Goal: Check status: Check status

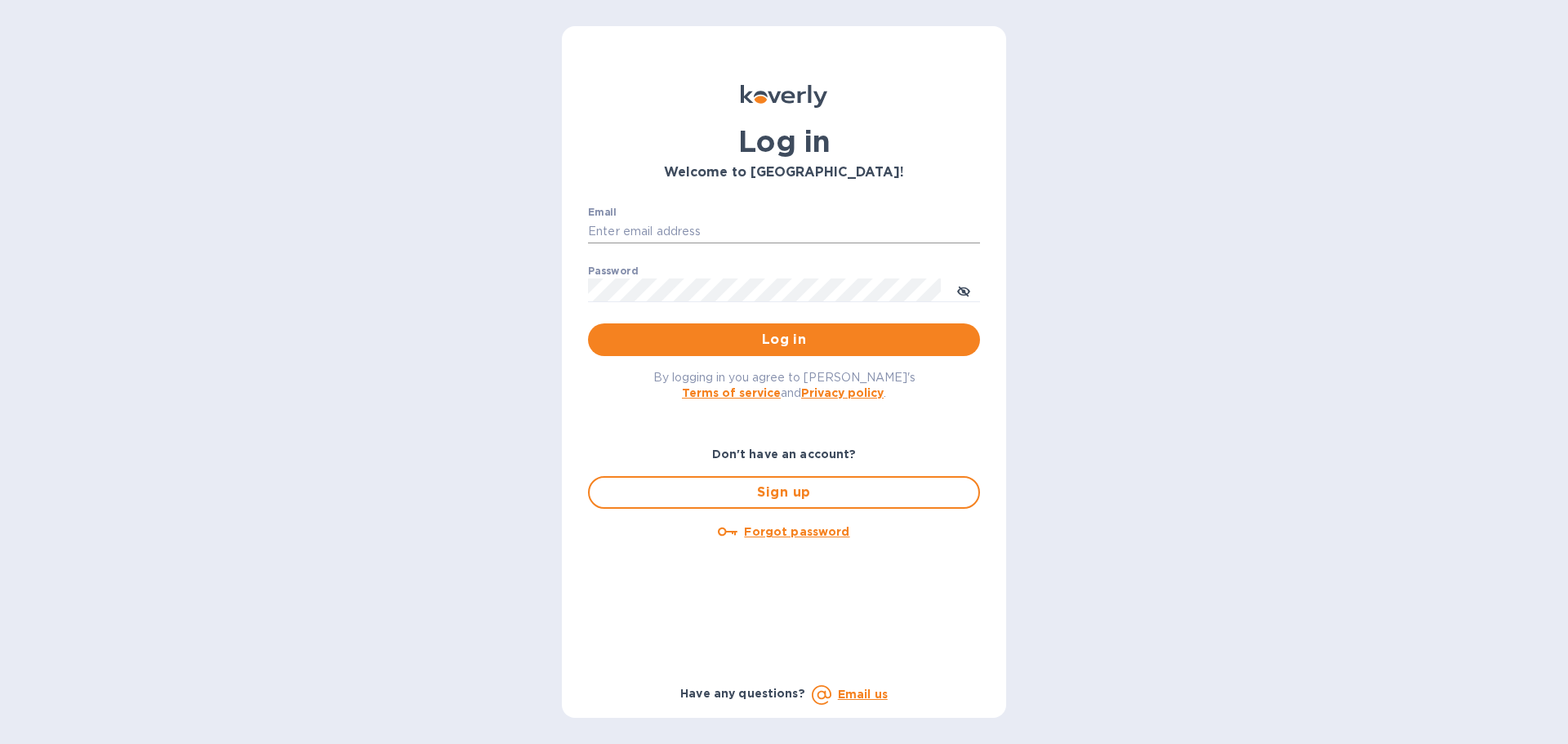
click at [674, 232] on input "Email" at bounding box center [784, 232] width 392 height 25
type input "ben@gkselections.com"
click at [588, 323] on button "Log in" at bounding box center [784, 340] width 392 height 33
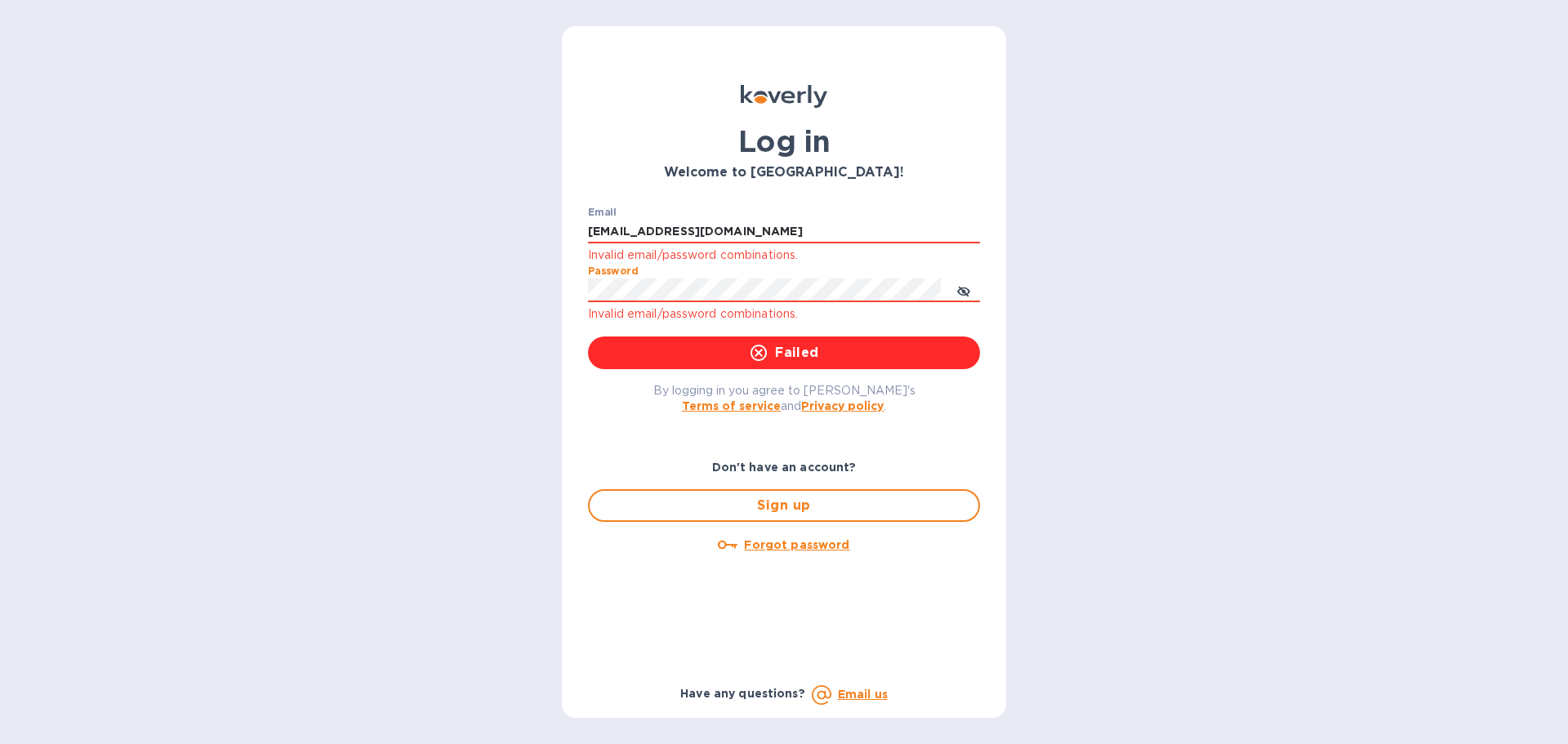
click button "Failed" at bounding box center [784, 352] width 392 height 33
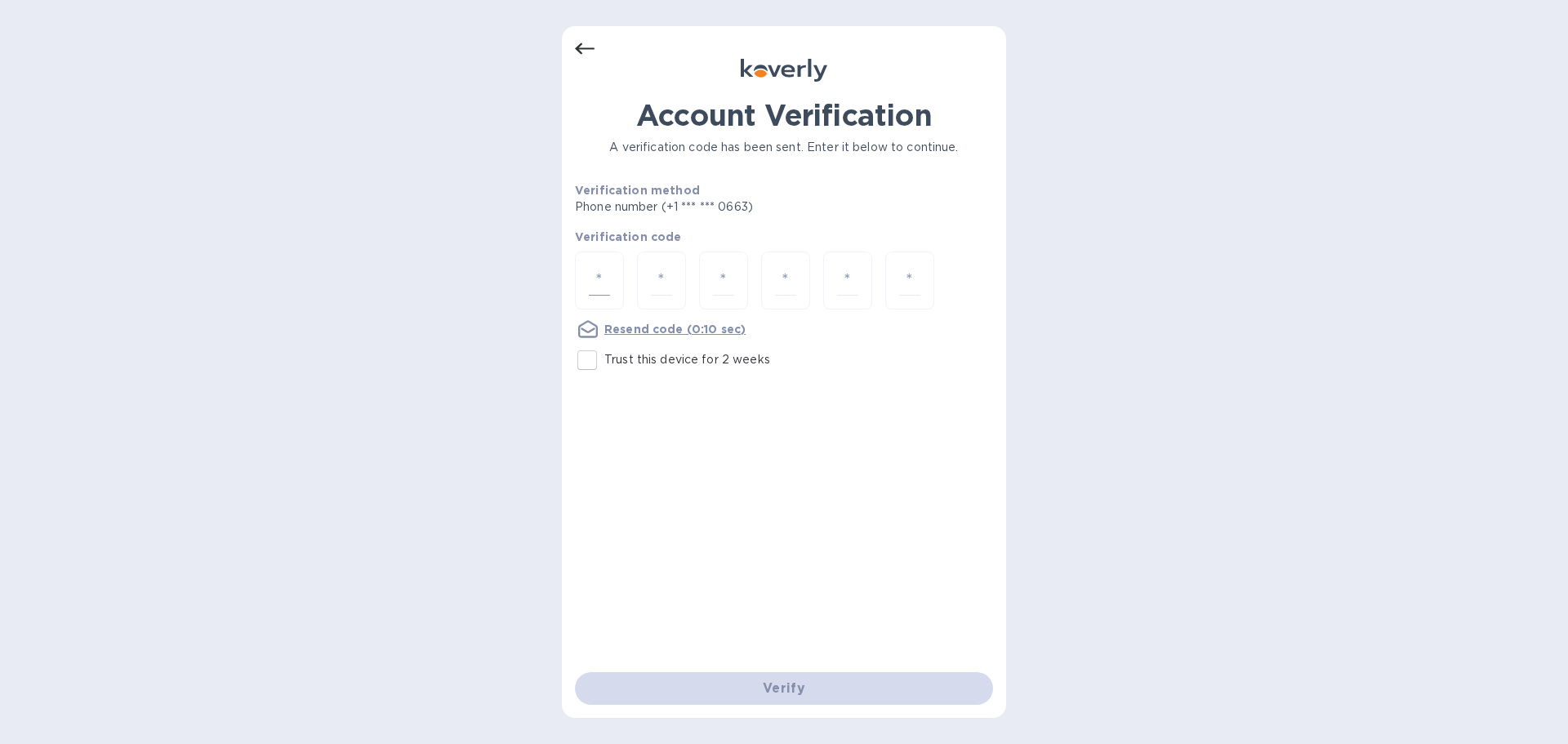
click at [602, 282] on input "number" at bounding box center [599, 280] width 21 height 30
click at [601, 283] on input "number" at bounding box center [599, 280] width 21 height 30
type input "1"
type input "5"
type input "0"
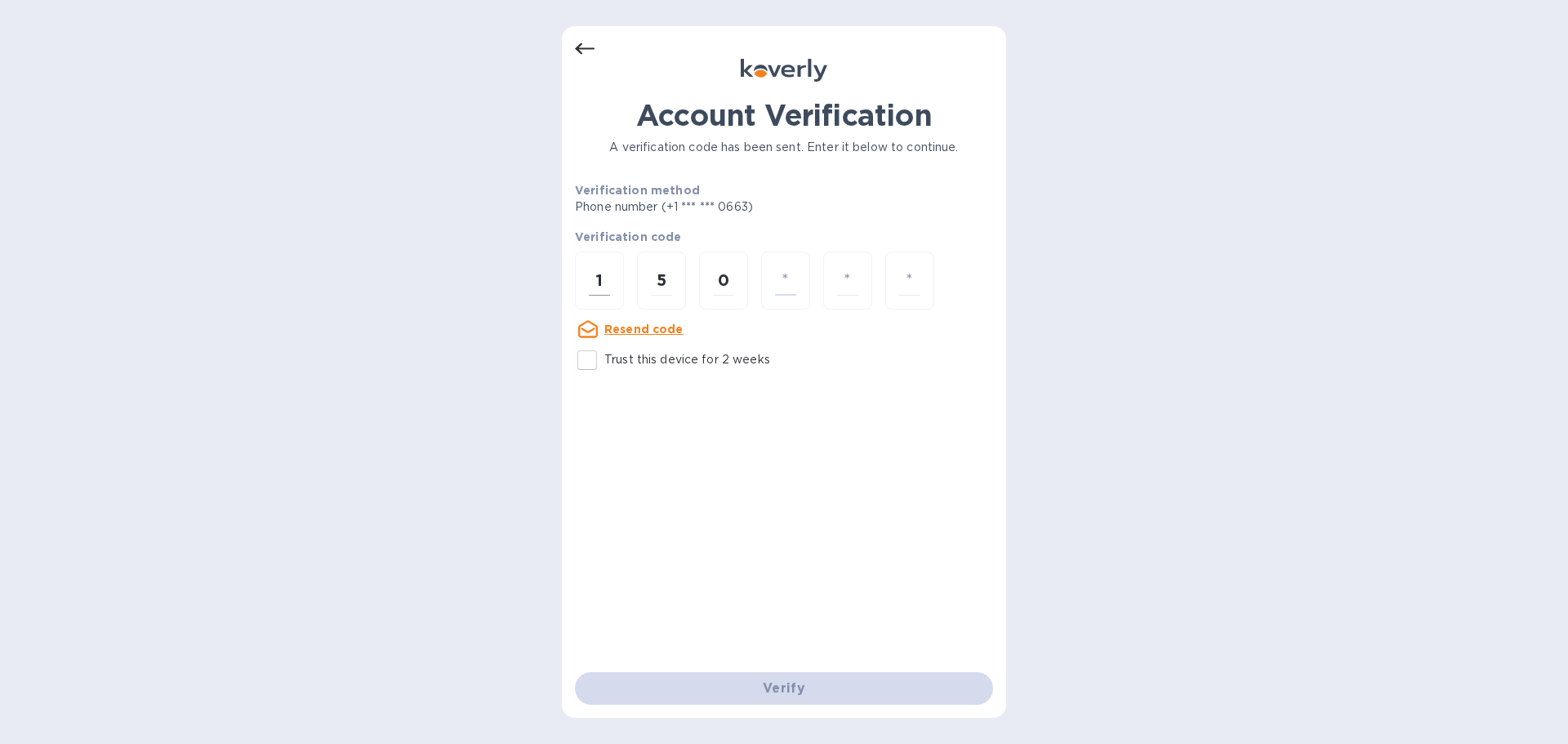
type input "9"
type input "5"
type input "1"
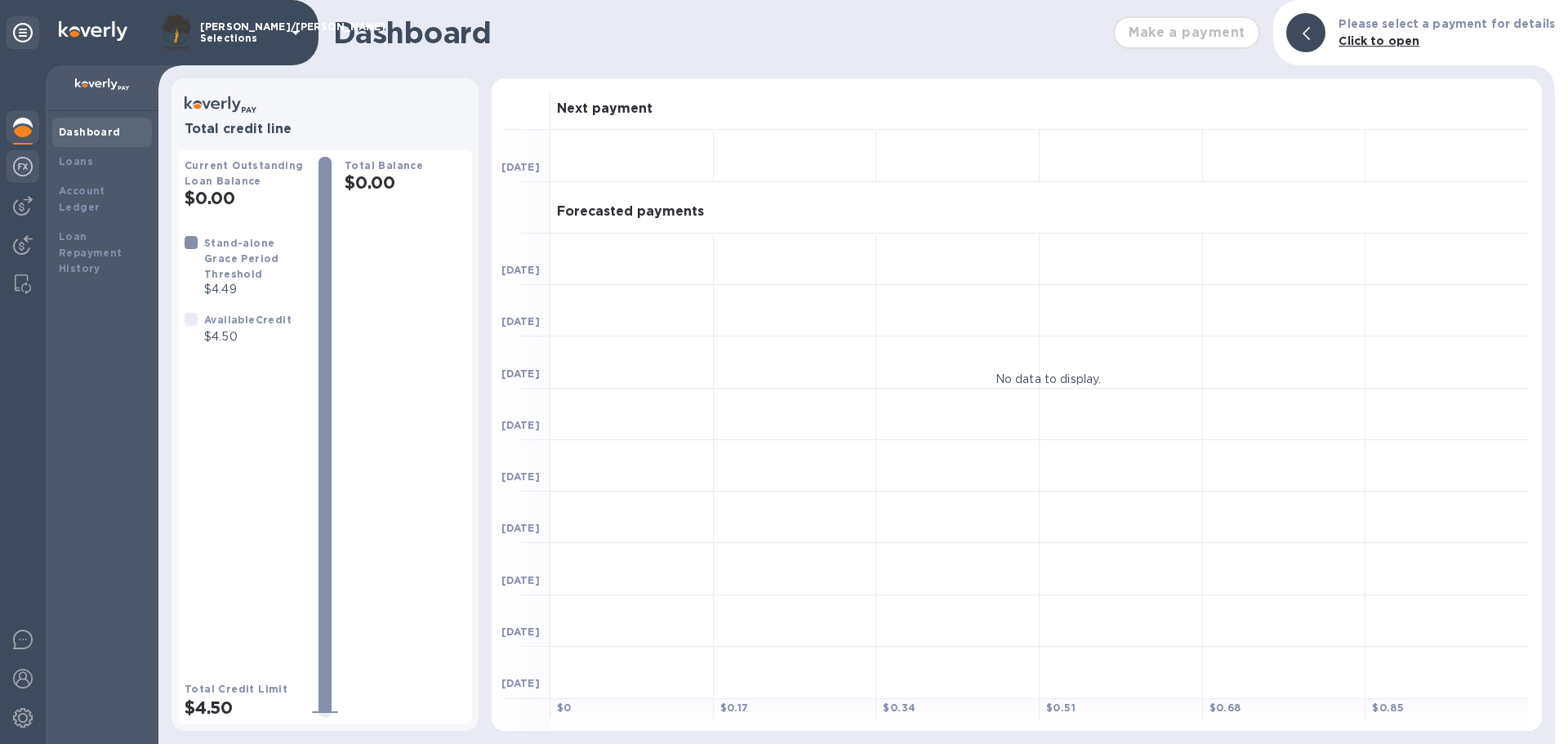
click at [28, 174] on img at bounding box center [23, 167] width 20 height 20
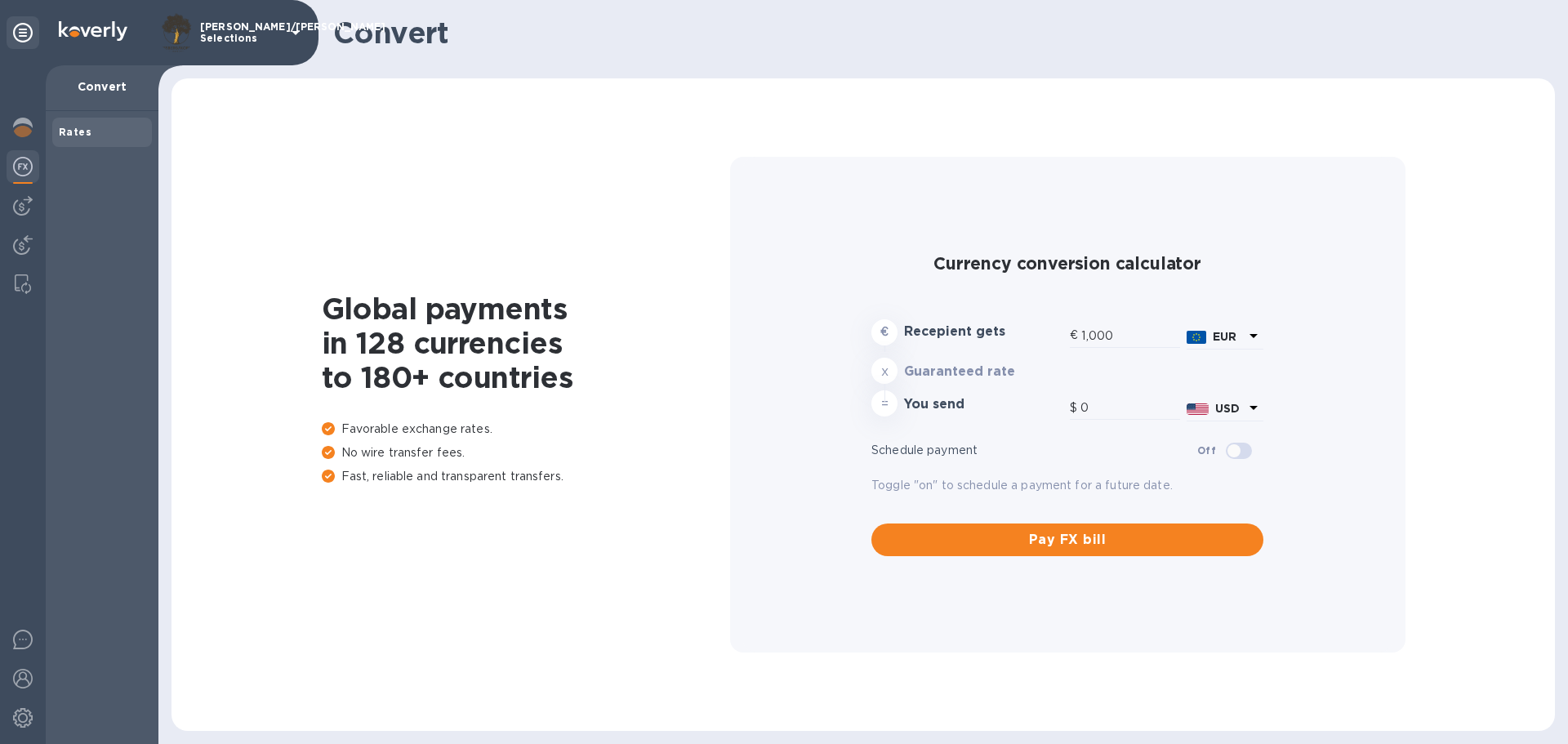
type input "1,193.09"
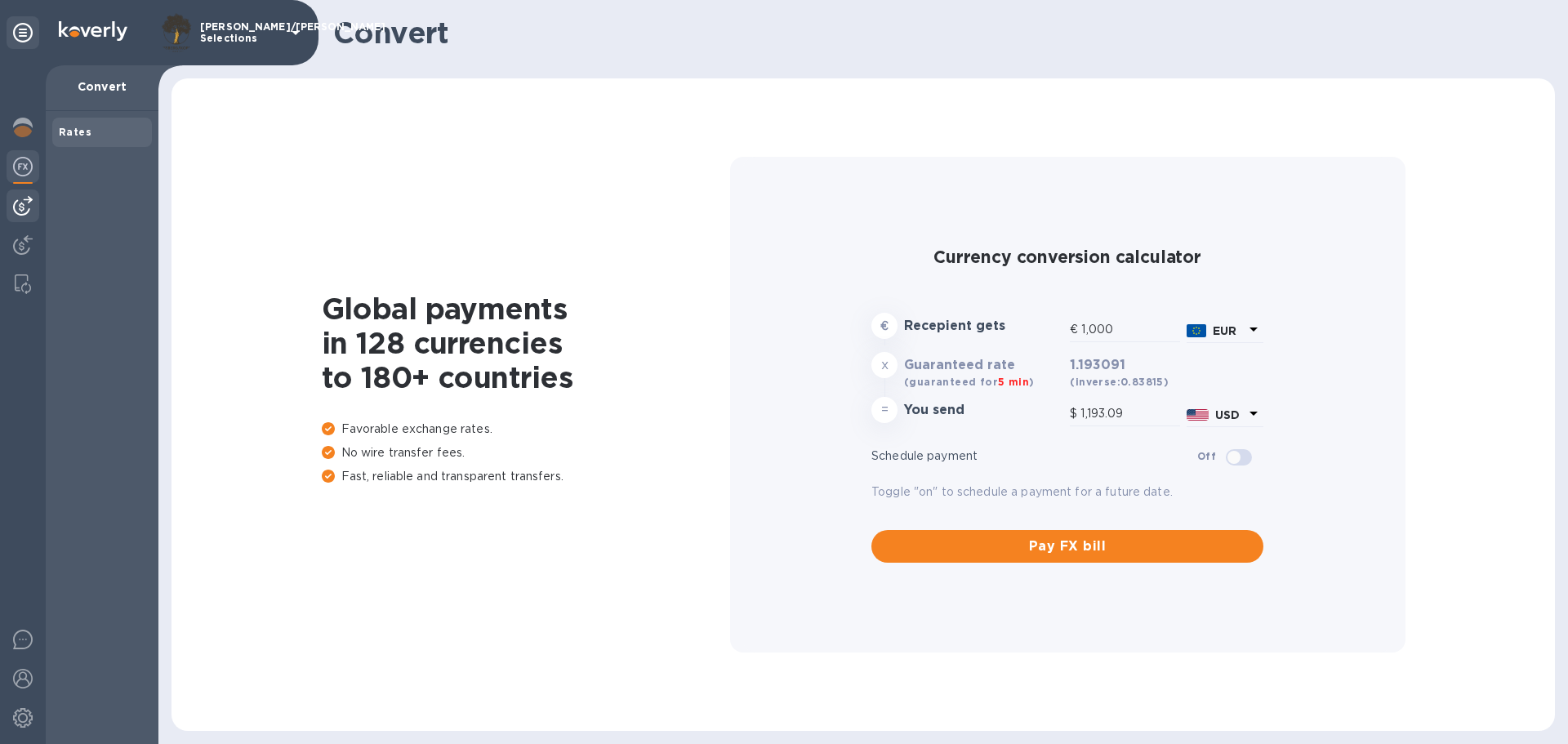
click at [17, 203] on img at bounding box center [23, 206] width 20 height 20
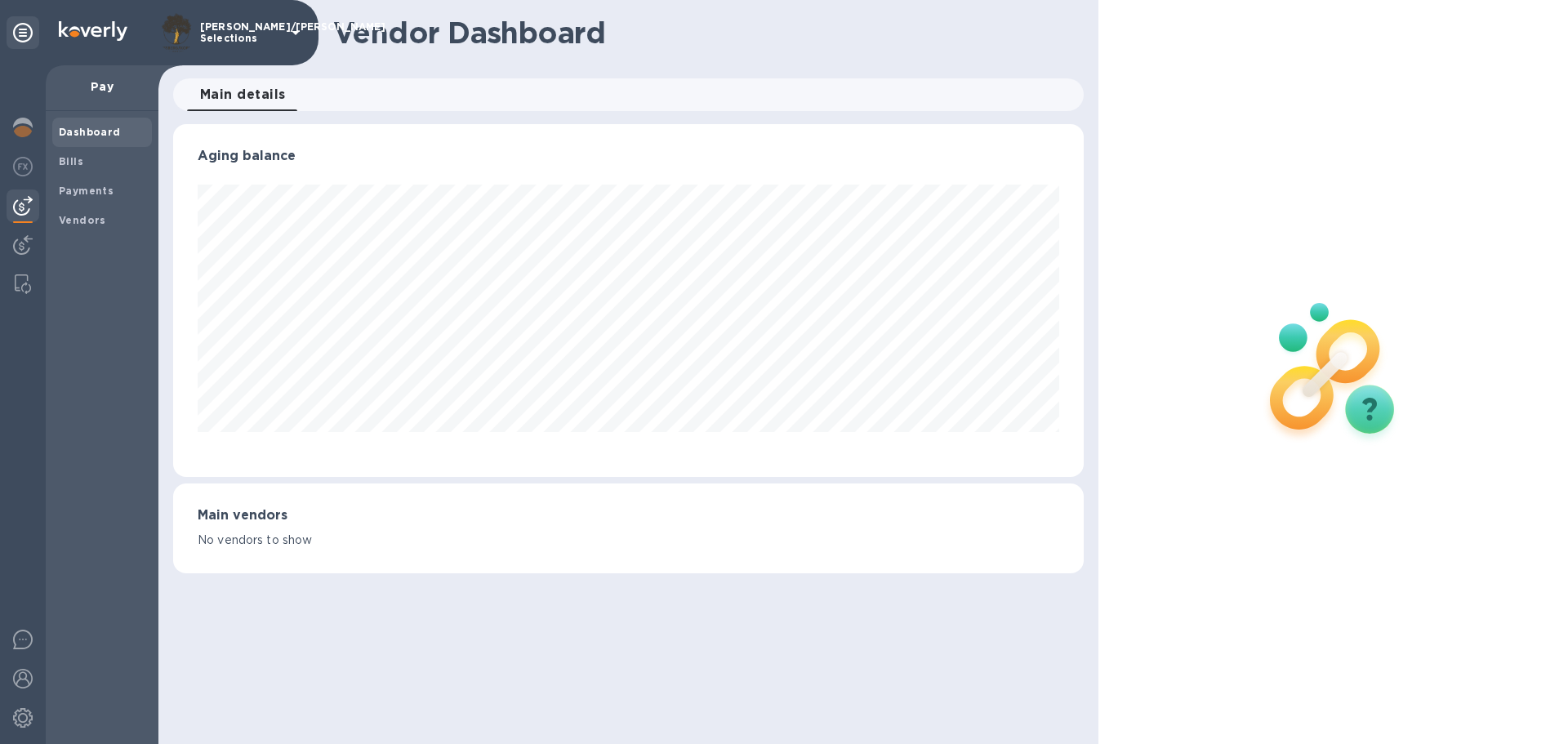
scroll to position [352, 910]
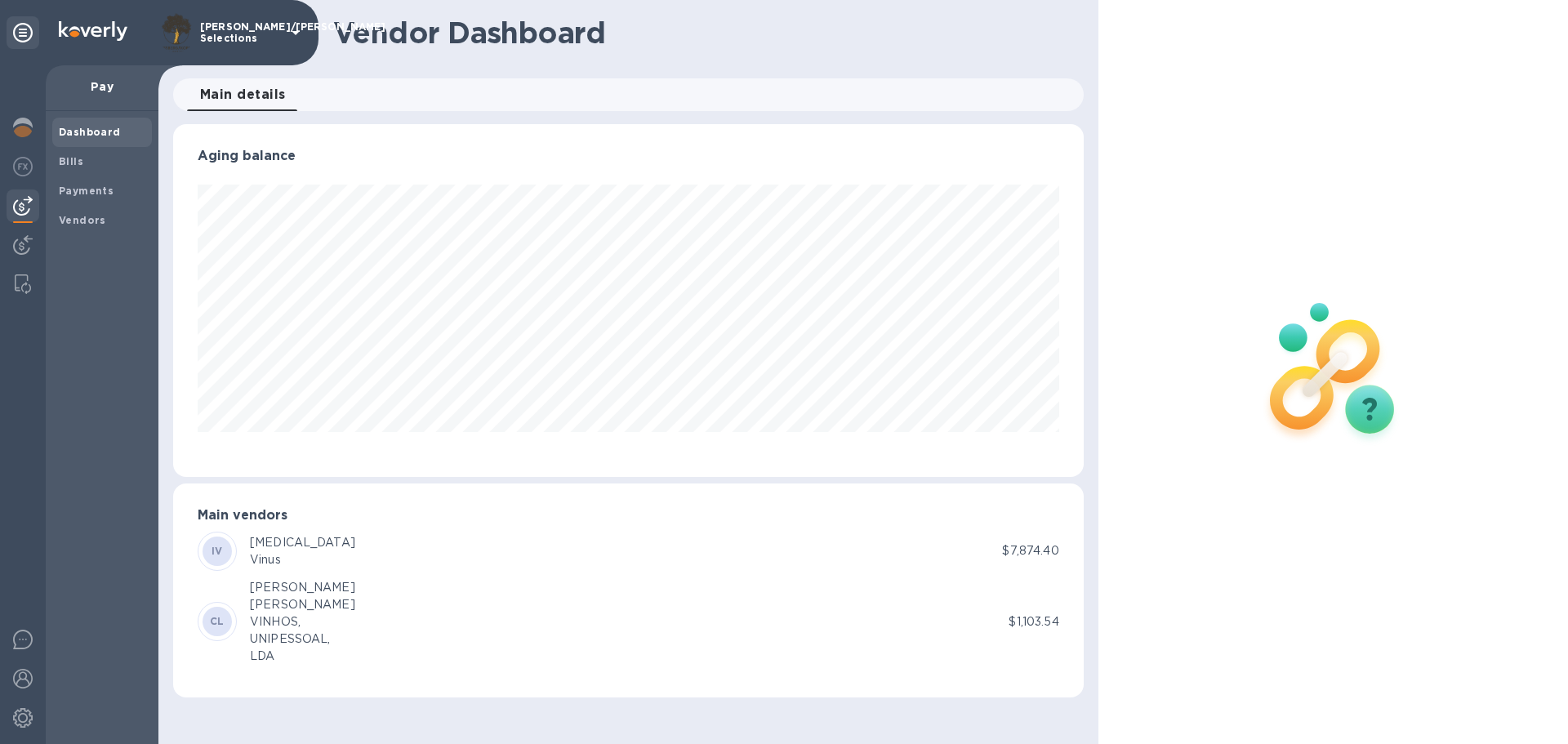
click at [4, 258] on div at bounding box center [23, 404] width 45 height 679
click at [13, 246] on img at bounding box center [23, 245] width 20 height 20
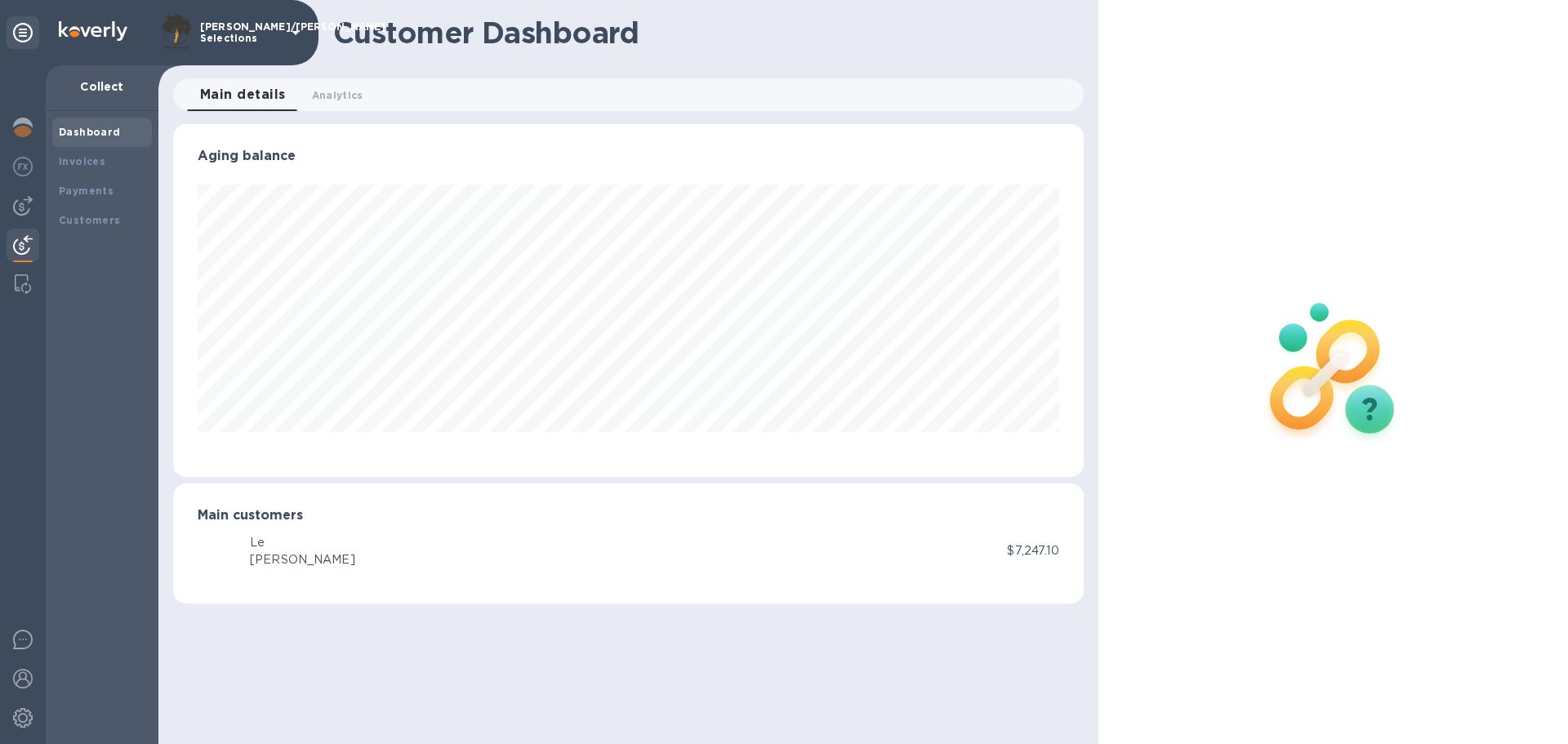
scroll to position [352, 910]
click at [24, 166] on img at bounding box center [23, 167] width 20 height 20
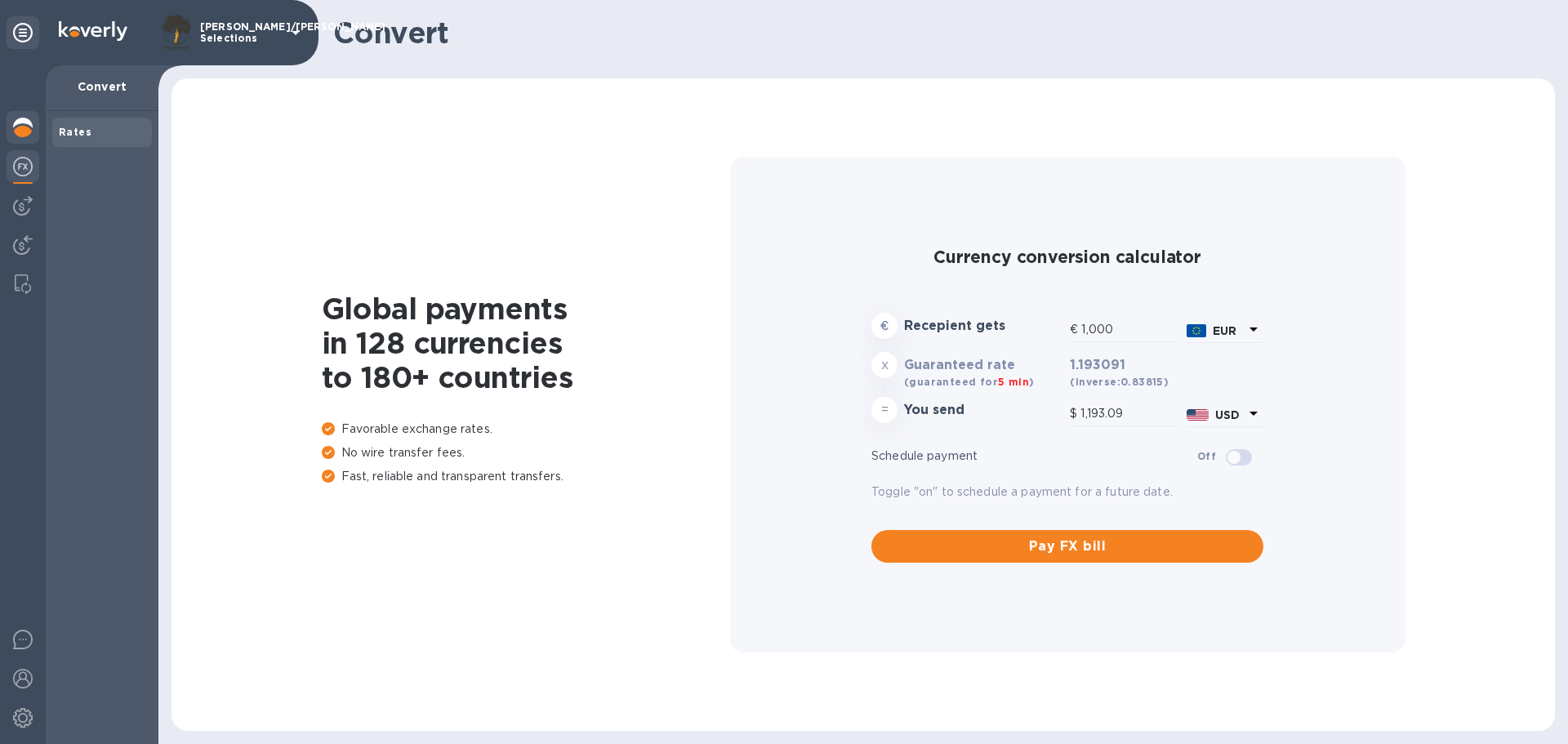
click at [17, 134] on img at bounding box center [23, 127] width 20 height 20
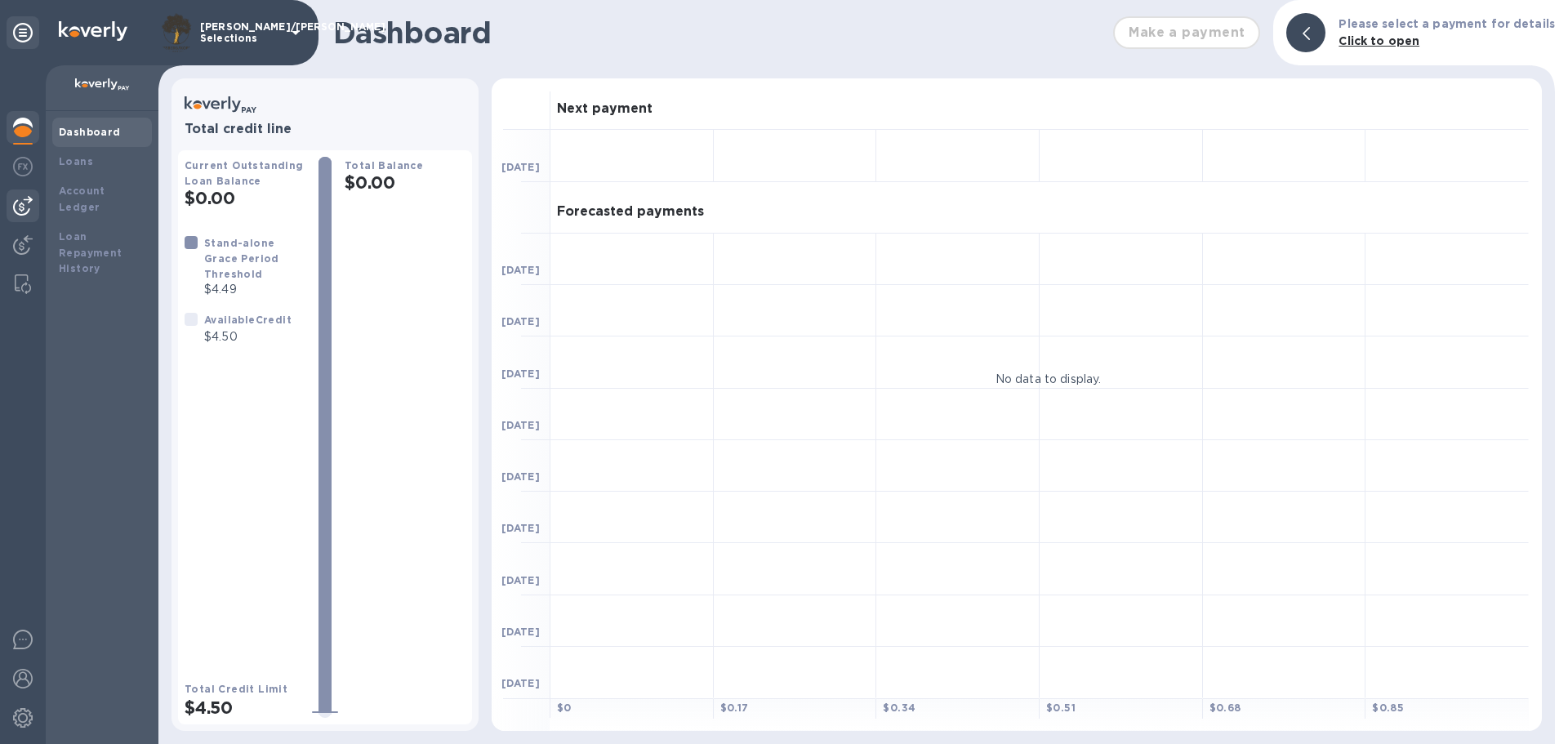
click at [27, 201] on img at bounding box center [23, 206] width 20 height 20
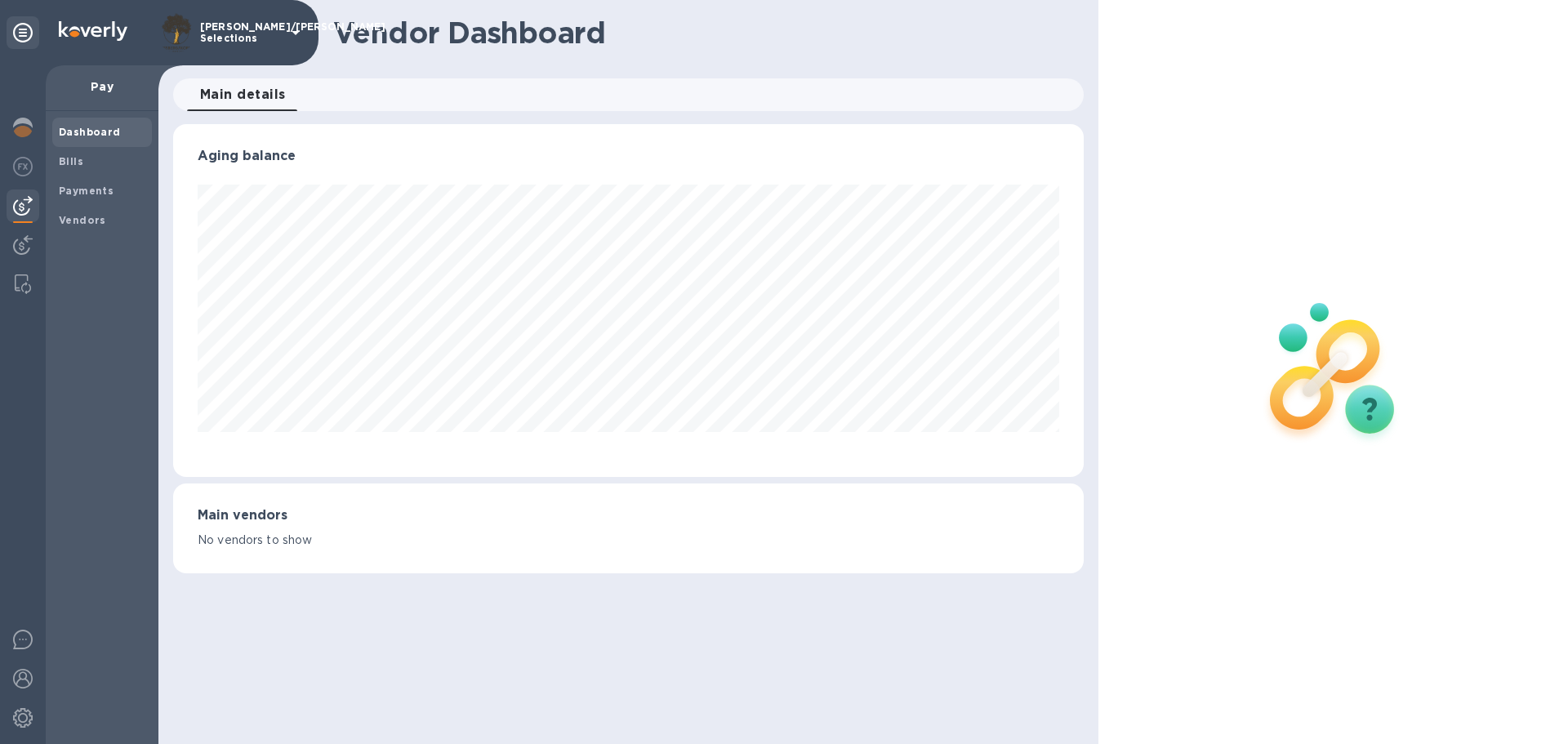
scroll to position [352, 910]
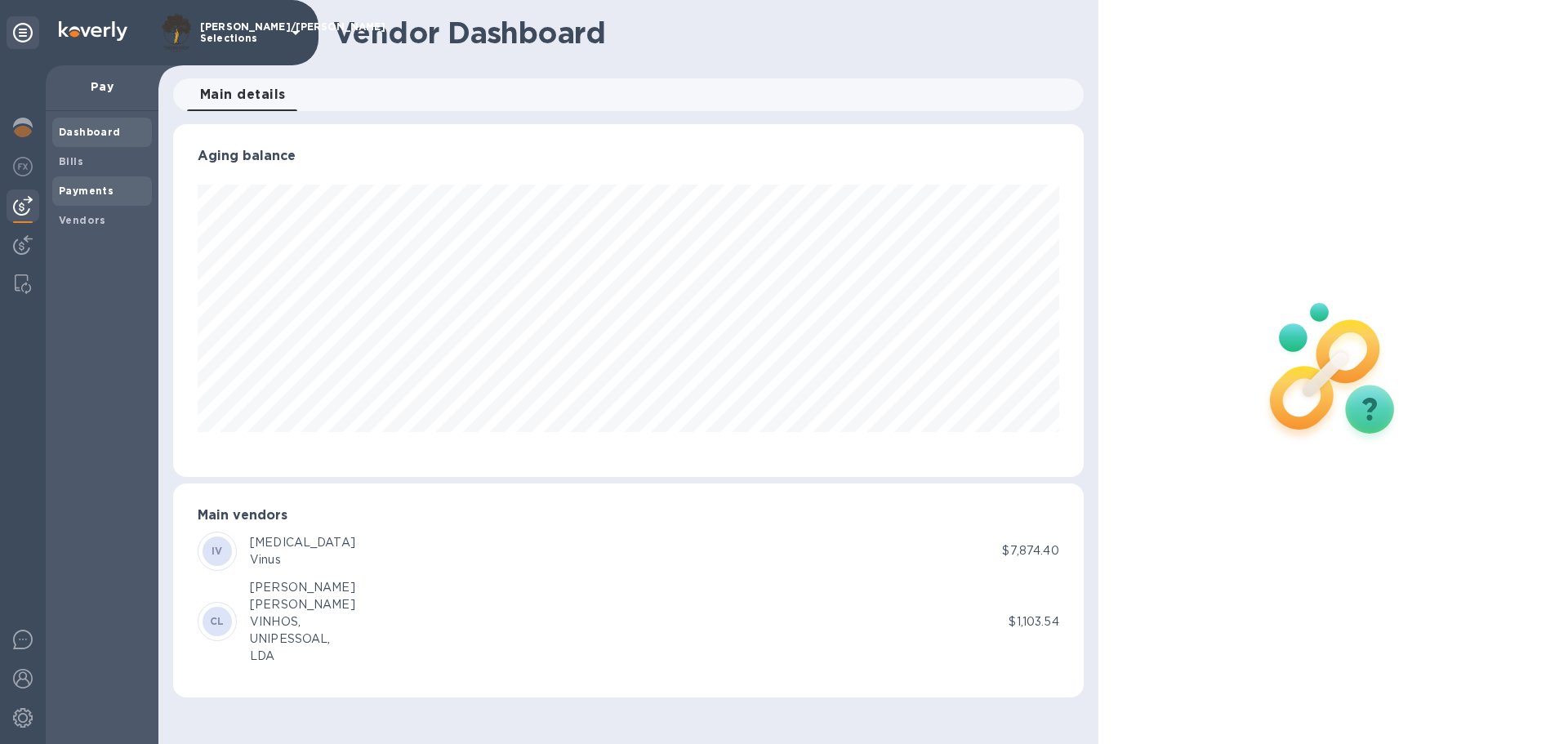
click at [85, 204] on div "Payments" at bounding box center [103, 191] width 100 height 29
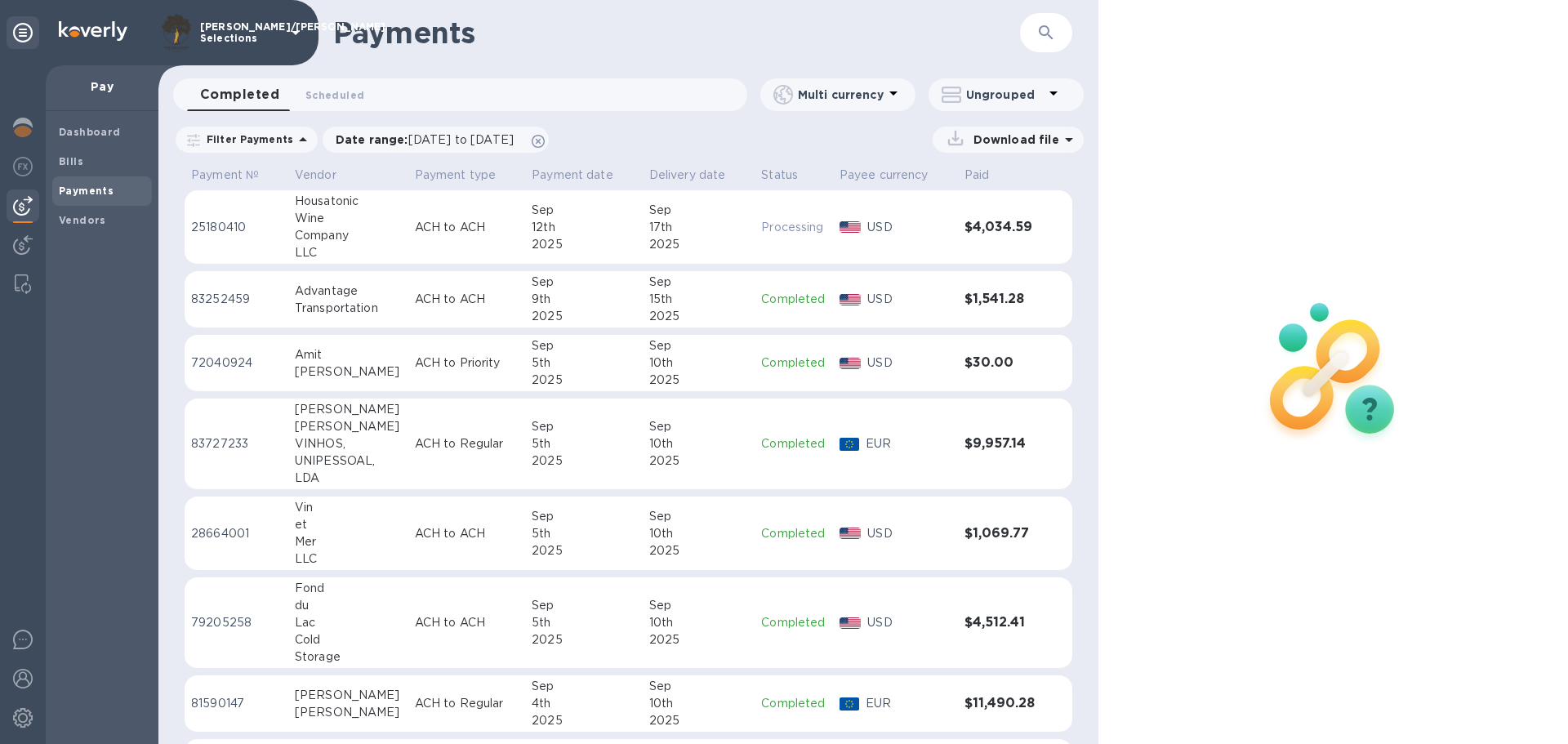
click at [684, 244] on div "2025" at bounding box center [699, 244] width 100 height 17
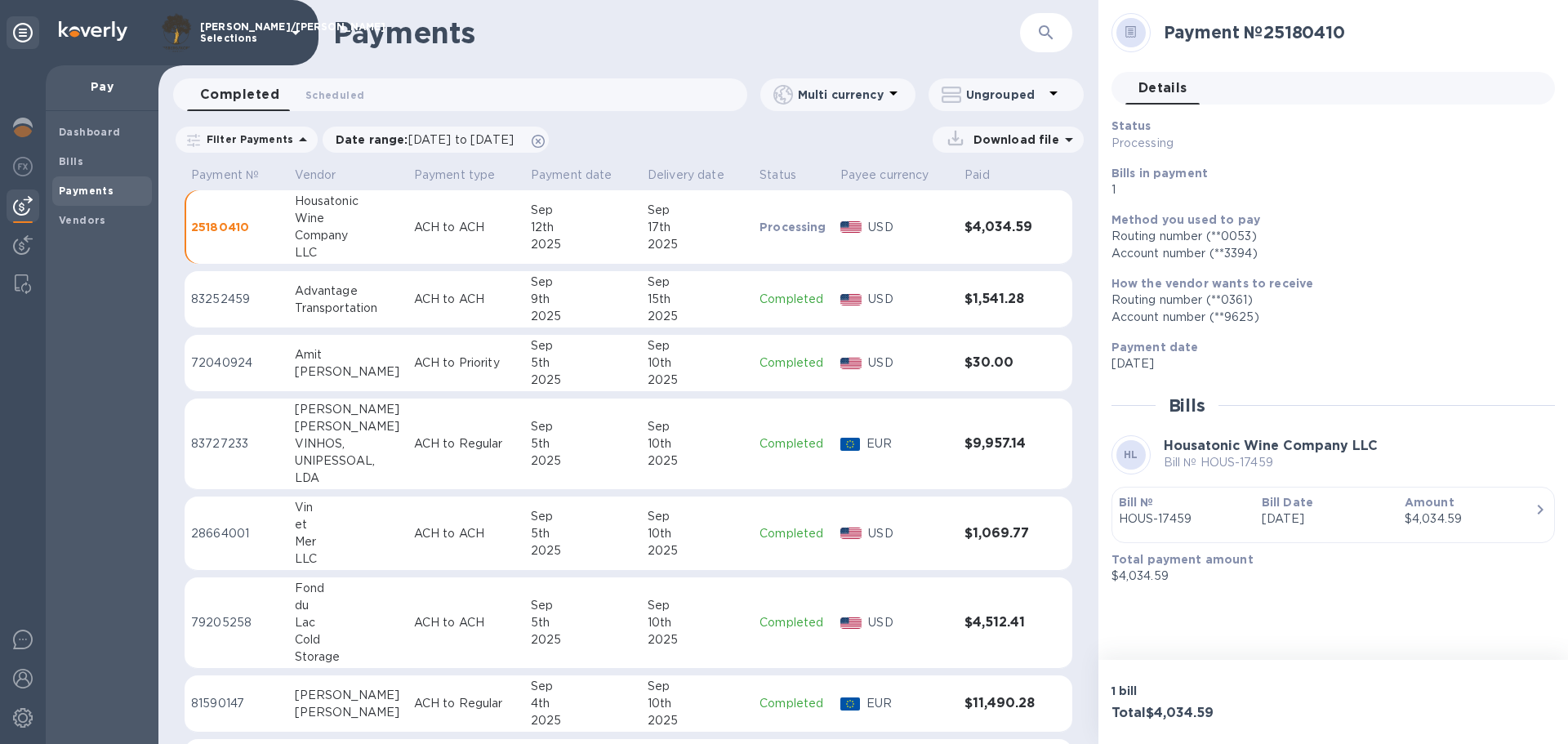
click at [1137, 29] on div at bounding box center [1132, 33] width 29 height 29
click at [1202, 34] on h2 "Payment № 25180410" at bounding box center [1353, 32] width 378 height 20
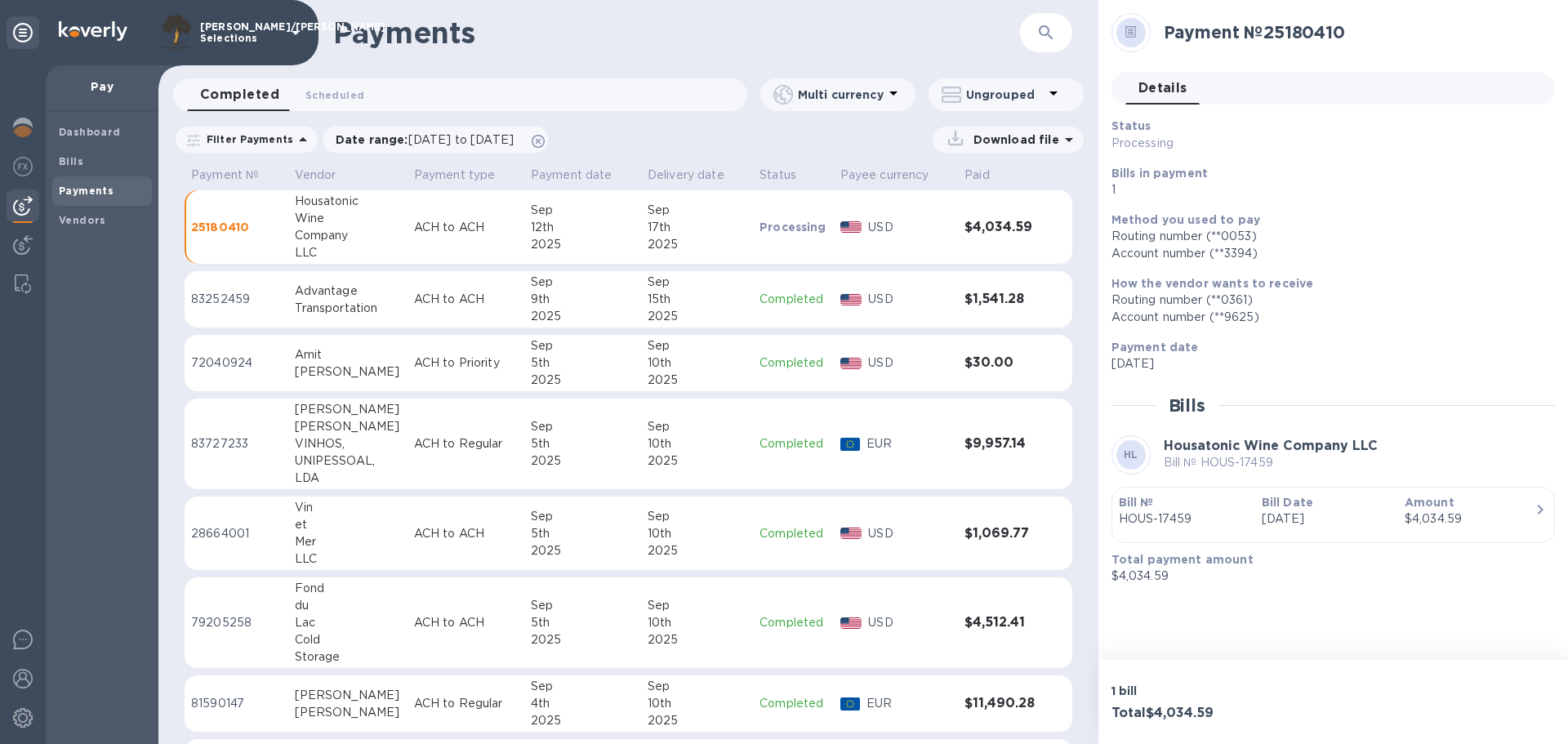
click at [1192, 188] on p "1" at bounding box center [1327, 190] width 431 height 17
click at [1192, 185] on p "1" at bounding box center [1327, 190] width 431 height 17
click at [25, 681] on img at bounding box center [23, 679] width 20 height 20
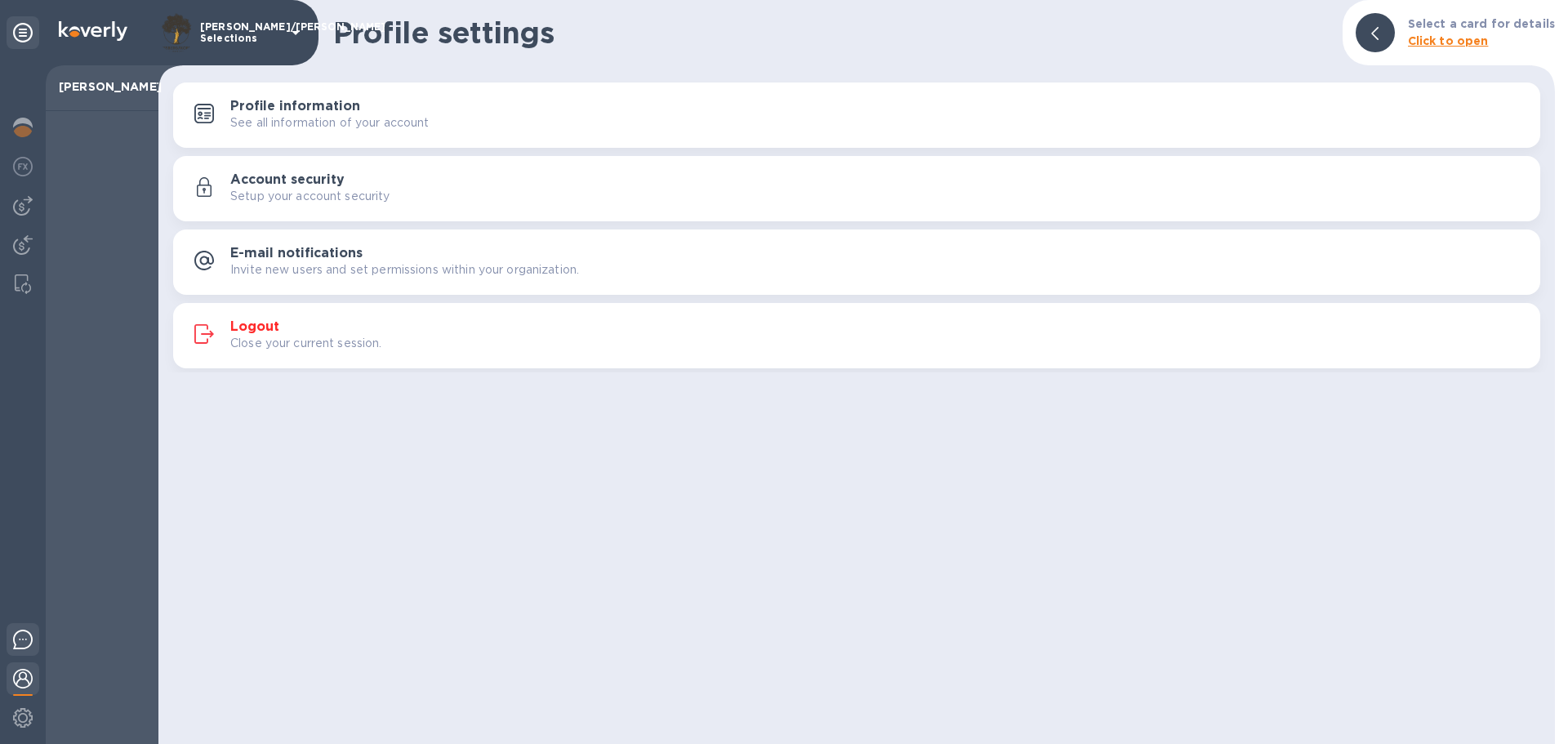
click at [19, 649] on div at bounding box center [23, 642] width 33 height 38
click at [24, 168] on img at bounding box center [23, 167] width 20 height 20
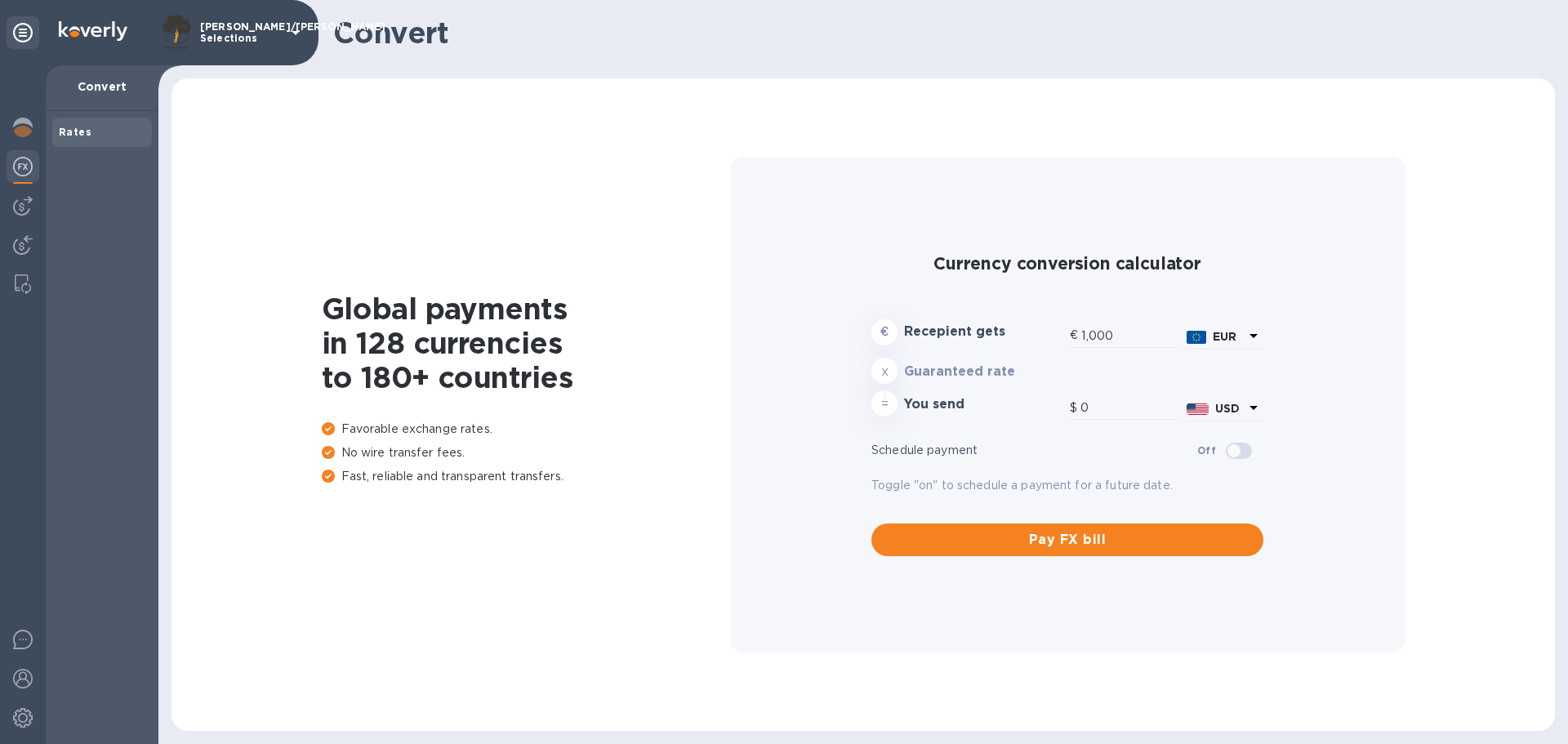
type input "1,193.49"
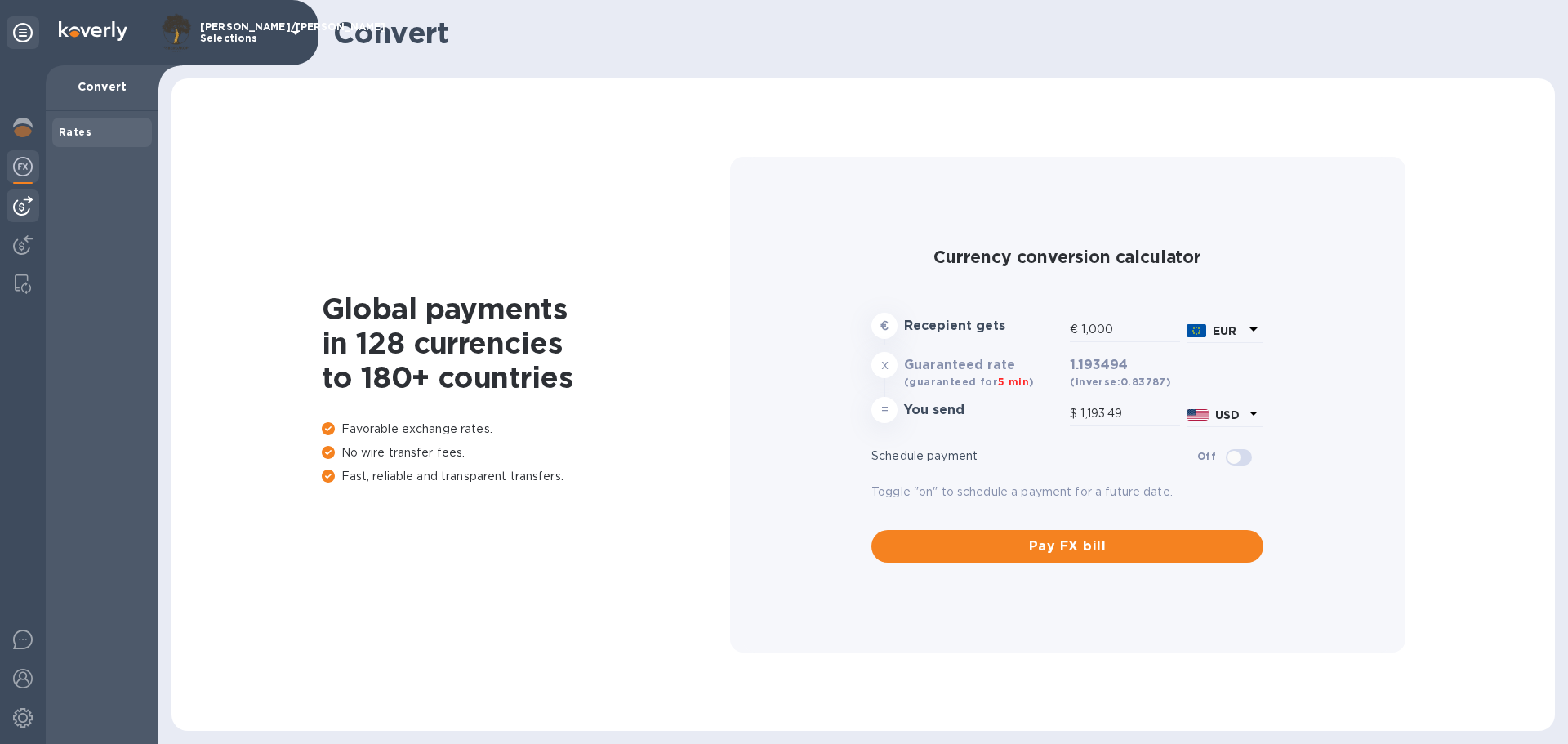
click at [20, 210] on img at bounding box center [23, 206] width 20 height 20
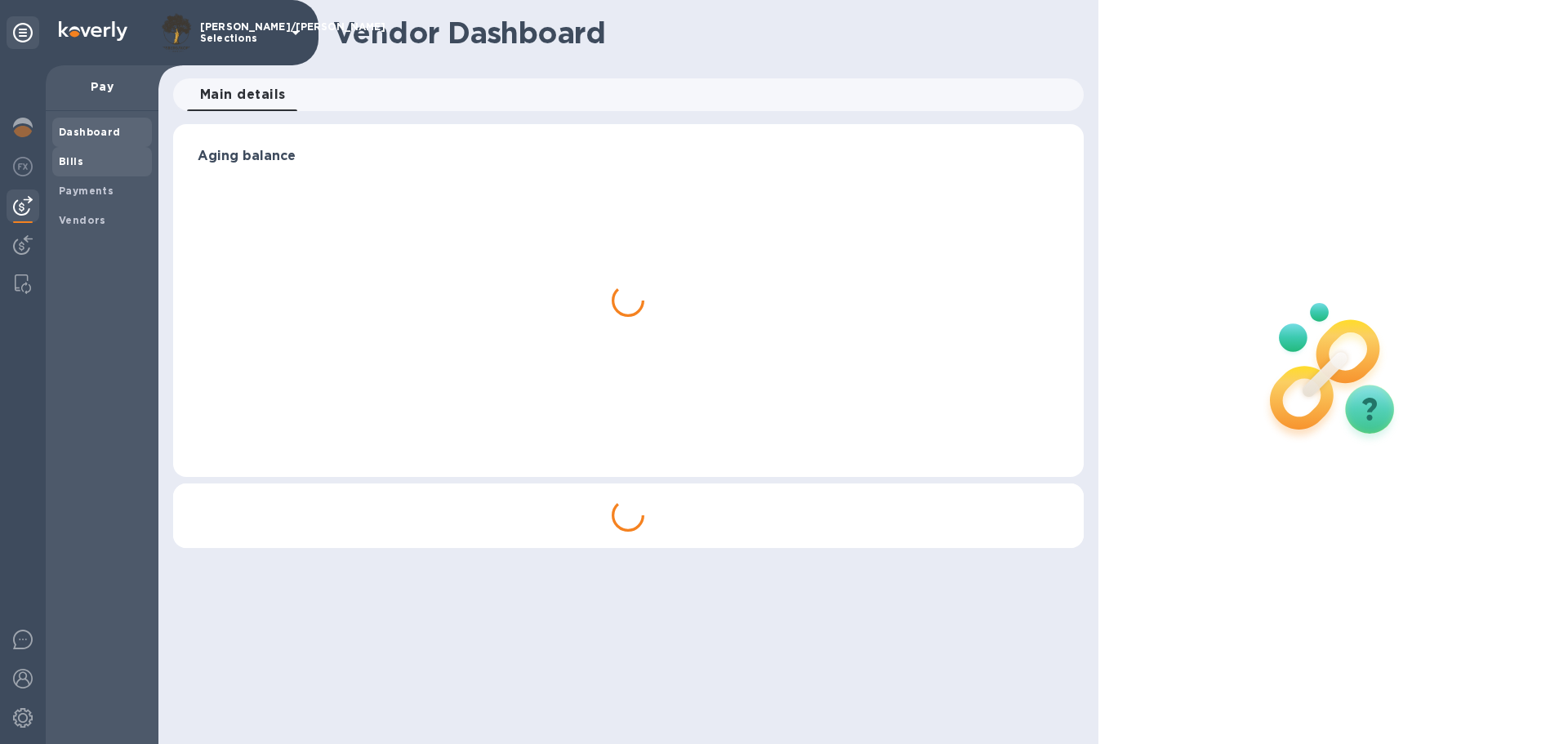
click at [65, 158] on b "Bills" at bounding box center [71, 161] width 25 height 12
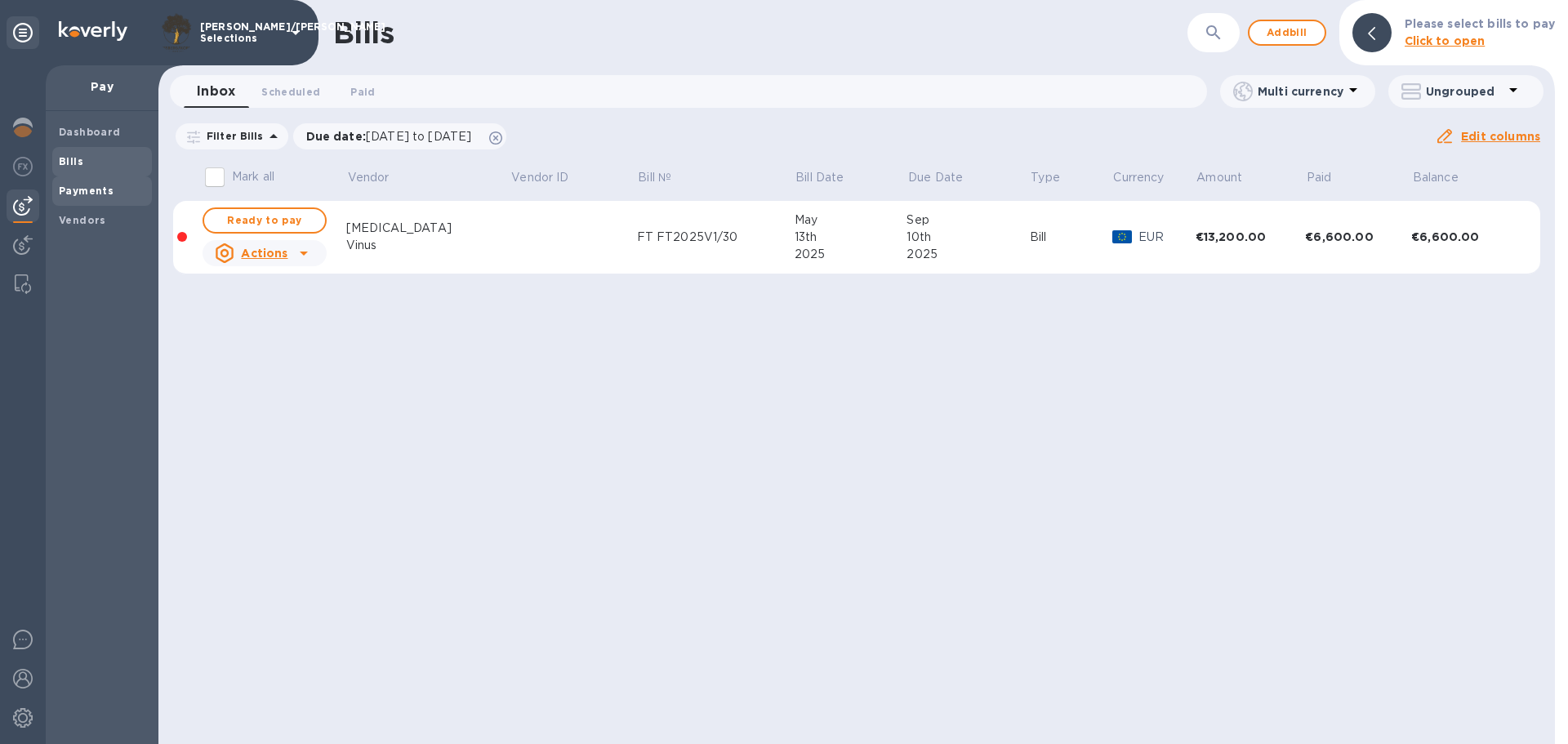
click at [84, 188] on b "Payments" at bounding box center [86, 190] width 55 height 12
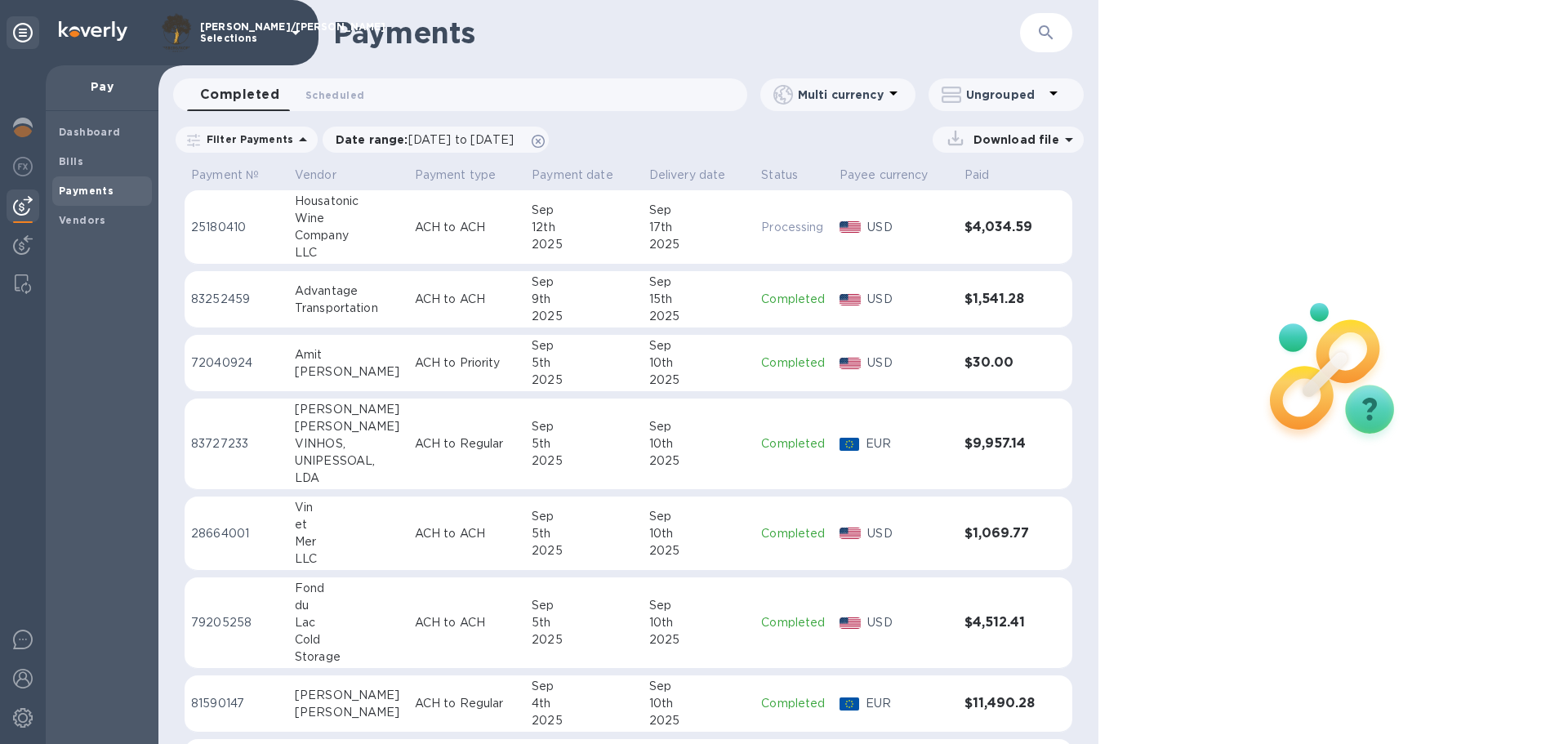
click at [716, 248] on div "2025" at bounding box center [699, 244] width 100 height 17
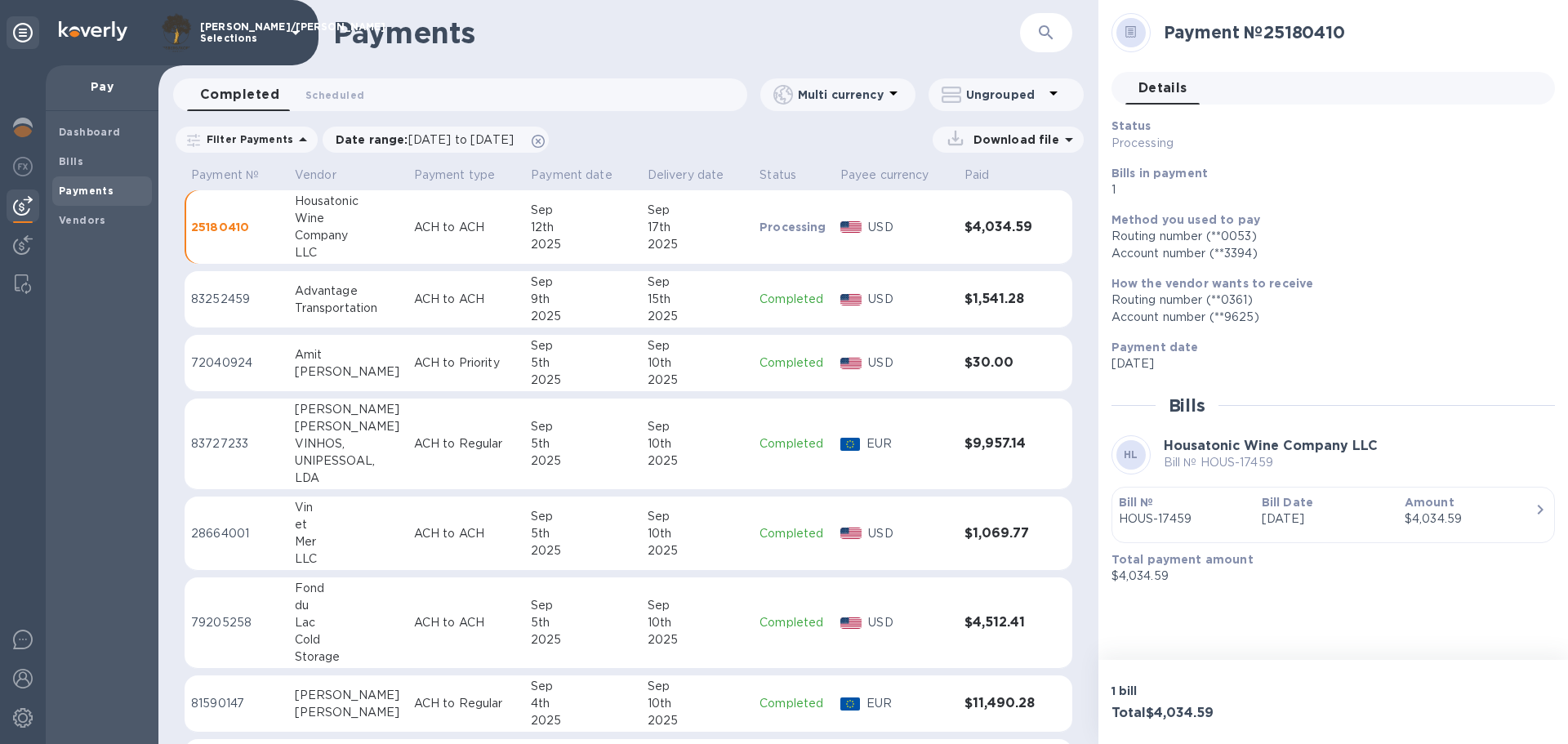
click at [754, 240] on td "Processing" at bounding box center [794, 227] width 81 height 74
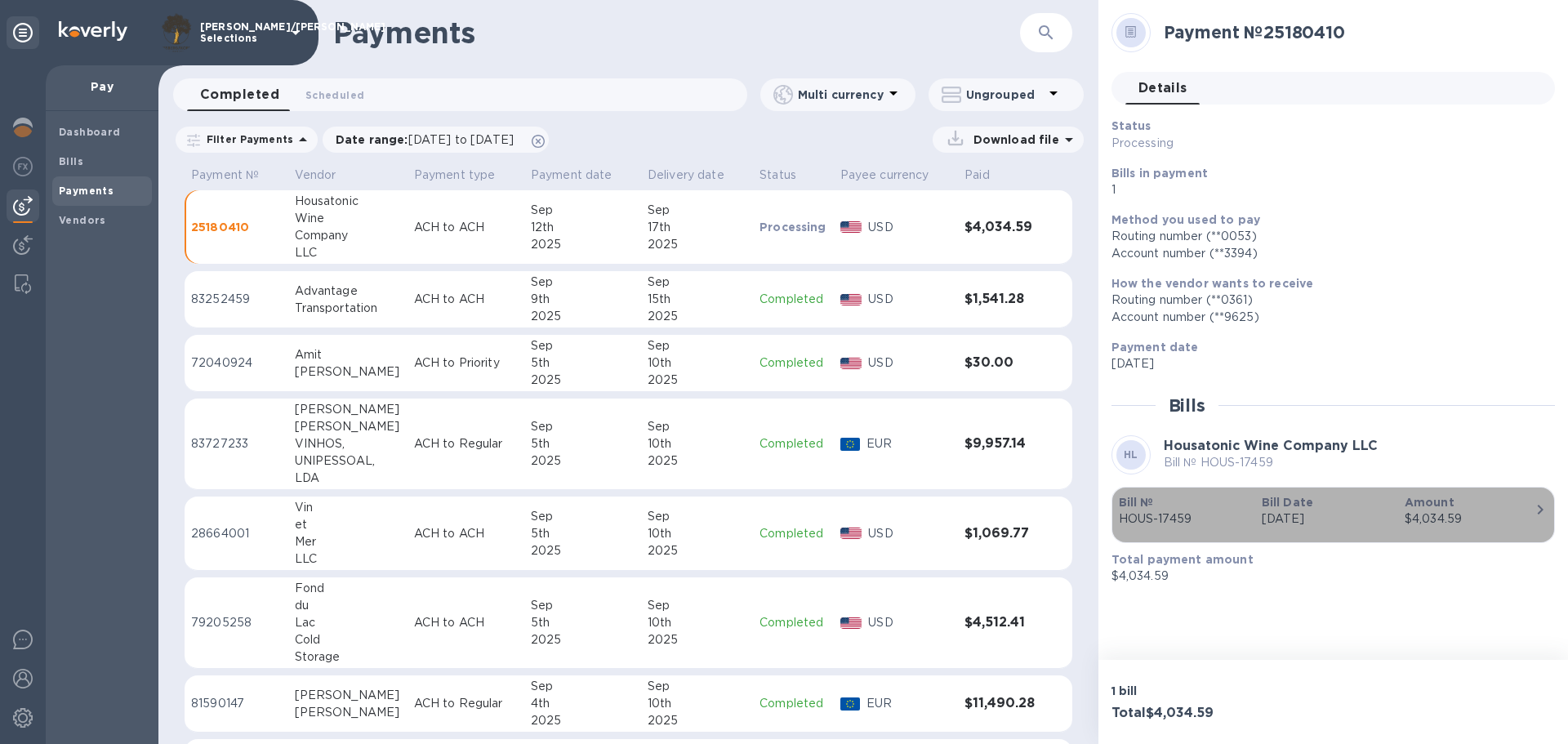
click at [1407, 507] on b "Amount" at bounding box center [1430, 502] width 50 height 13
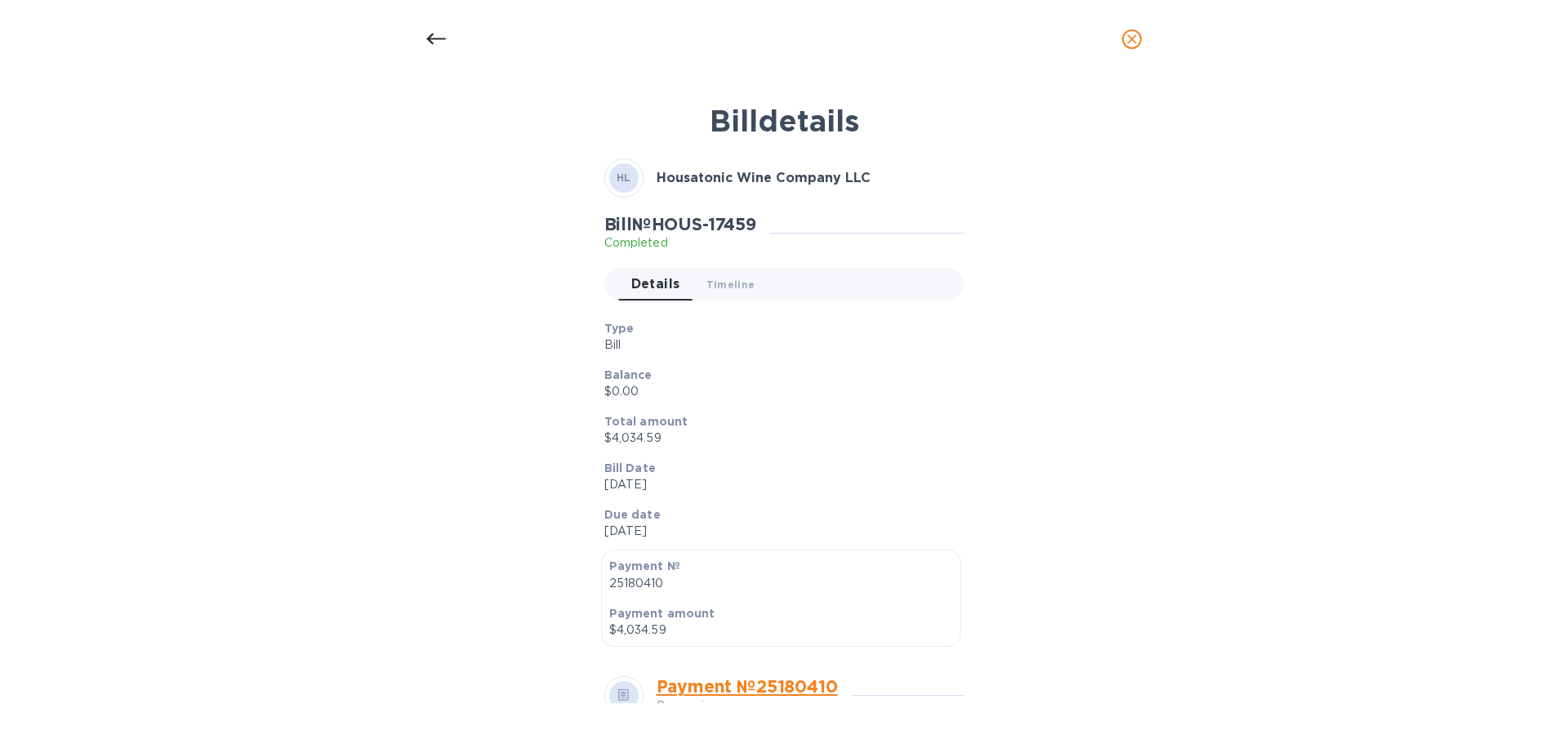
click at [432, 45] on icon at bounding box center [436, 39] width 20 height 20
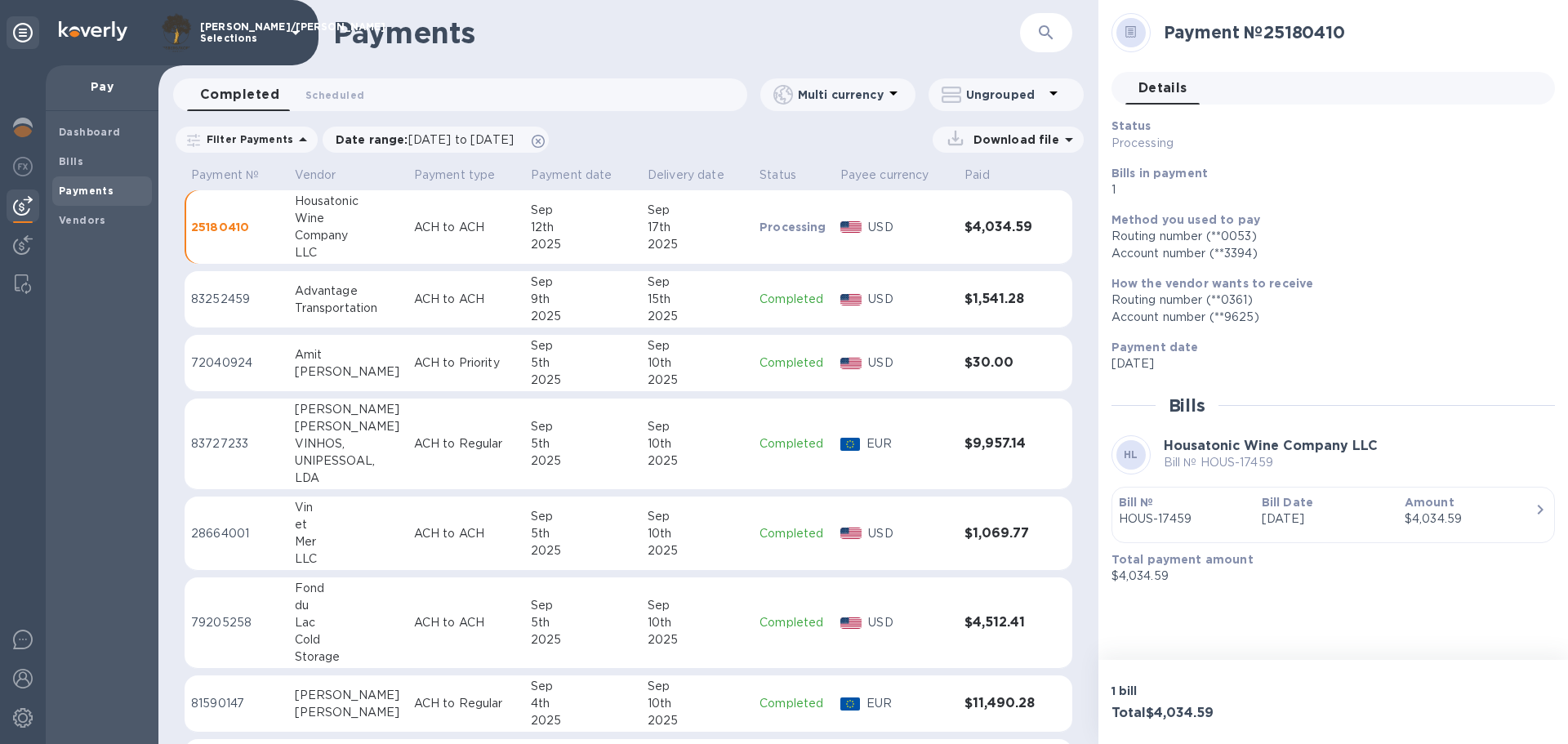
click at [1343, 467] on p "Bill № HOUS-17459" at bounding box center [1271, 462] width 214 height 17
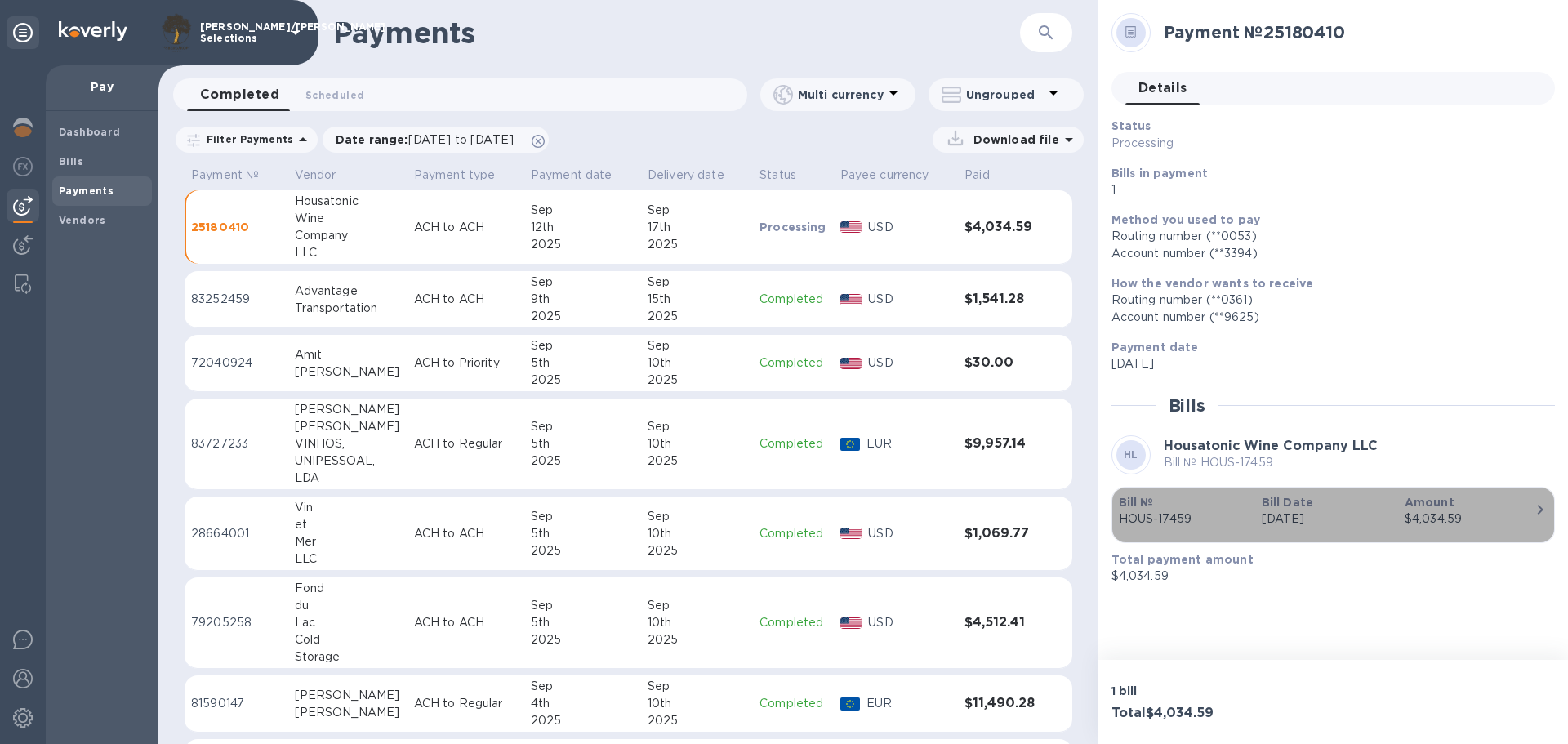
click at [1349, 509] on p "Bill Date" at bounding box center [1326, 502] width 130 height 16
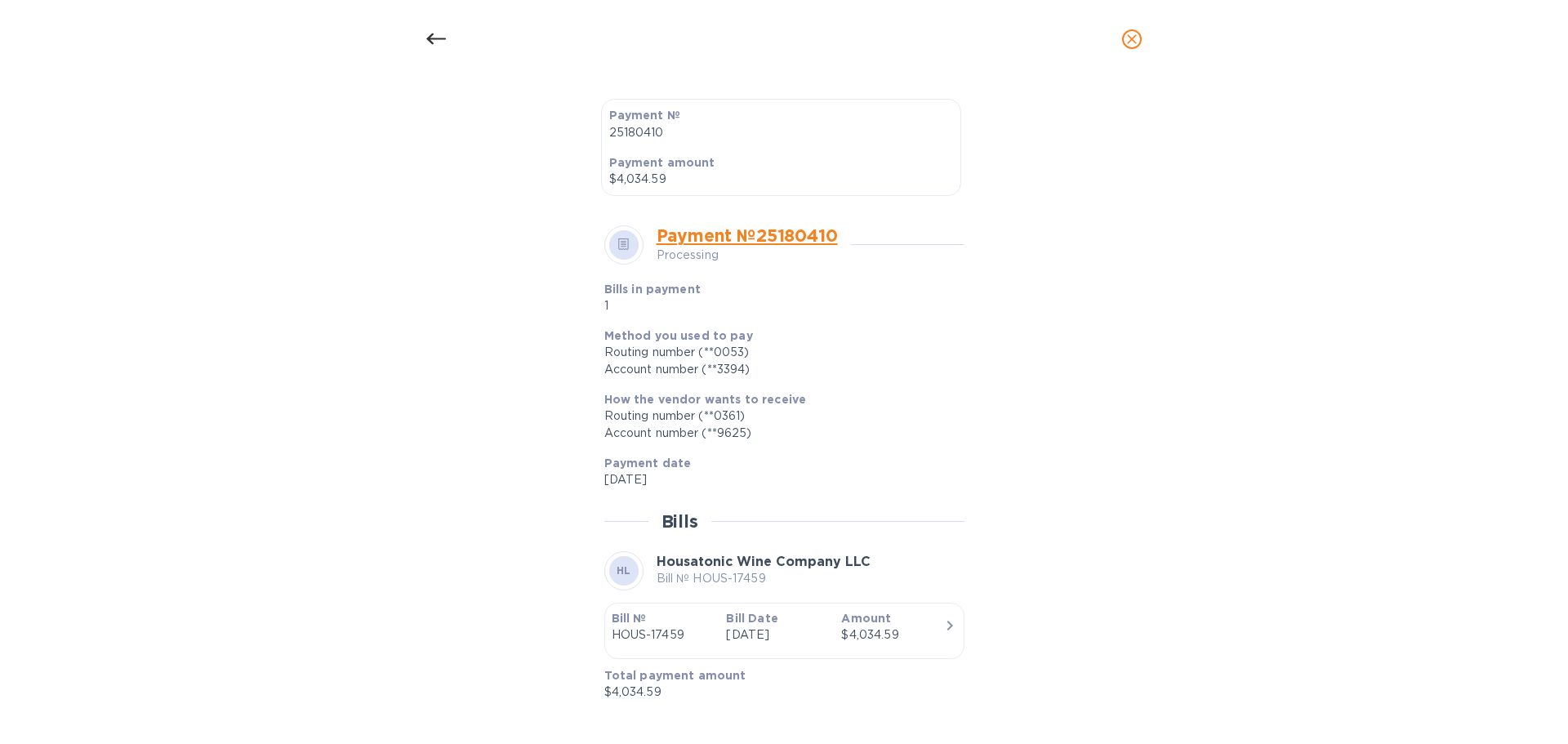
scroll to position [458, 0]
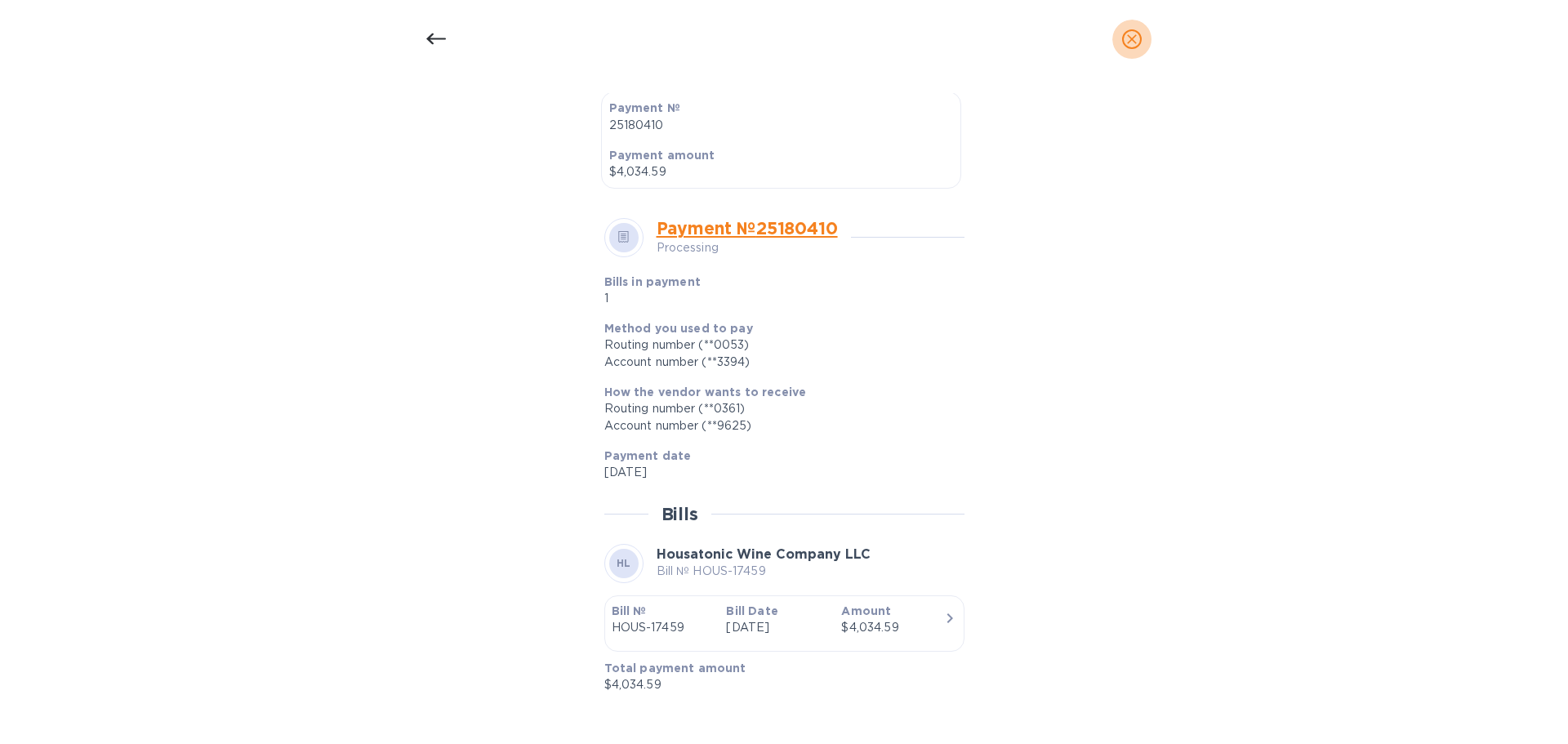
click at [1133, 39] on icon "close" at bounding box center [1132, 39] width 10 height 10
